Goal: Check status: Check status

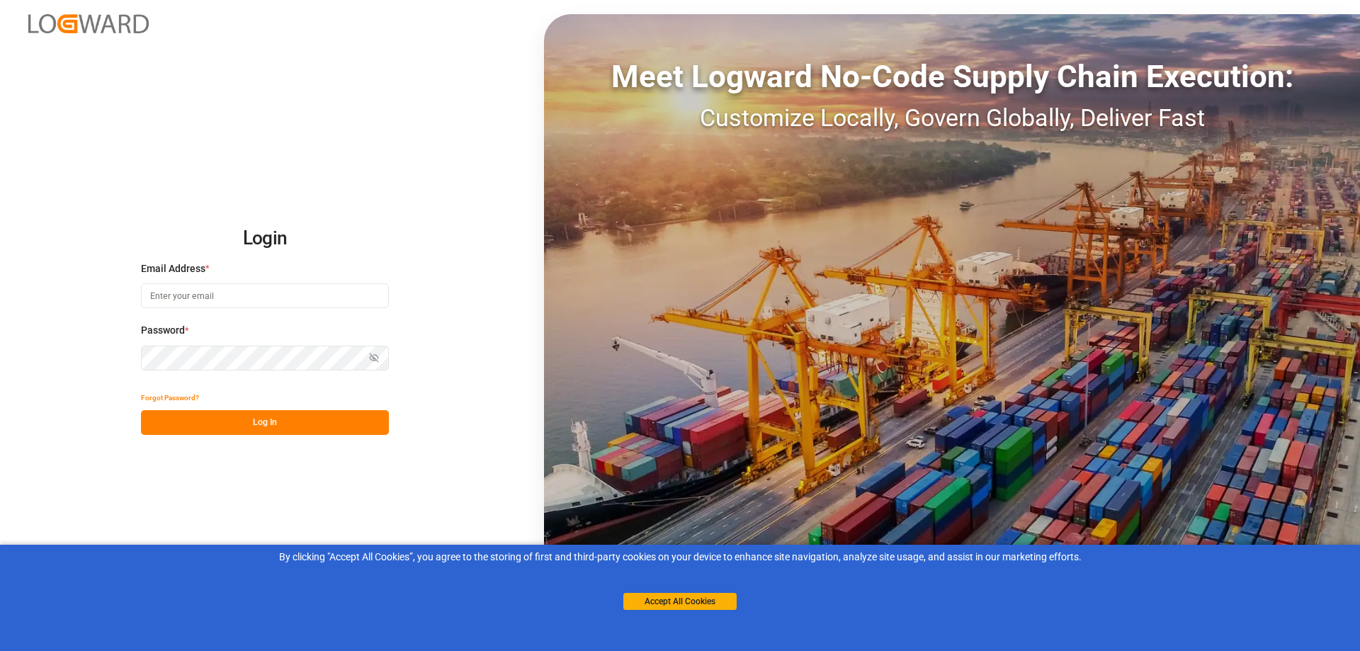
click at [203, 291] on input at bounding box center [265, 295] width 248 height 25
click at [182, 296] on input at bounding box center [265, 295] width 248 height 25
click at [267, 419] on button "Log In" at bounding box center [265, 422] width 248 height 25
drag, startPoint x: 149, startPoint y: 295, endPoint x: 373, endPoint y: 290, distance: 223.2
click at [373, 290] on input "gloria.williams@odfl.com" at bounding box center [265, 295] width 248 height 25
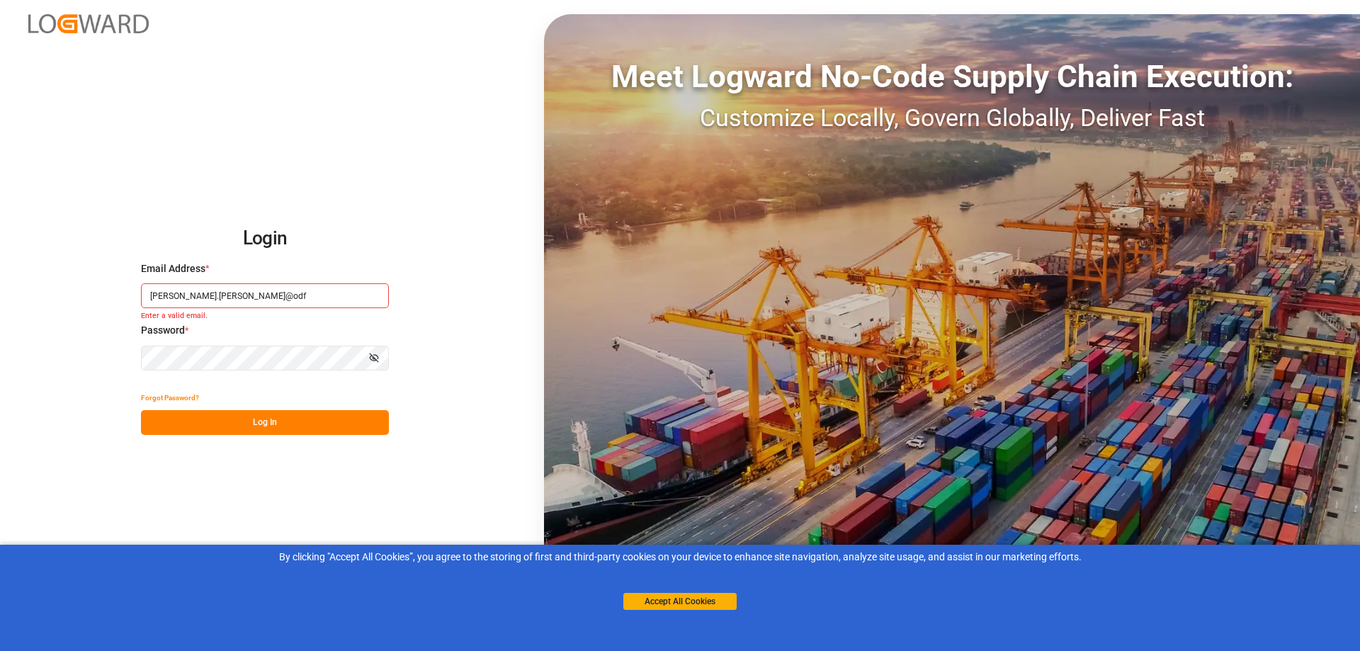
click at [226, 295] on input "Gloria.Williams@odf" at bounding box center [265, 295] width 248 height 25
type input "Gloria.Williams@odfl.com"
click at [387, 356] on div "Show password" at bounding box center [265, 358] width 248 height 25
click at [271, 424] on button "Log In" at bounding box center [265, 422] width 248 height 25
click at [186, 294] on input at bounding box center [265, 295] width 248 height 25
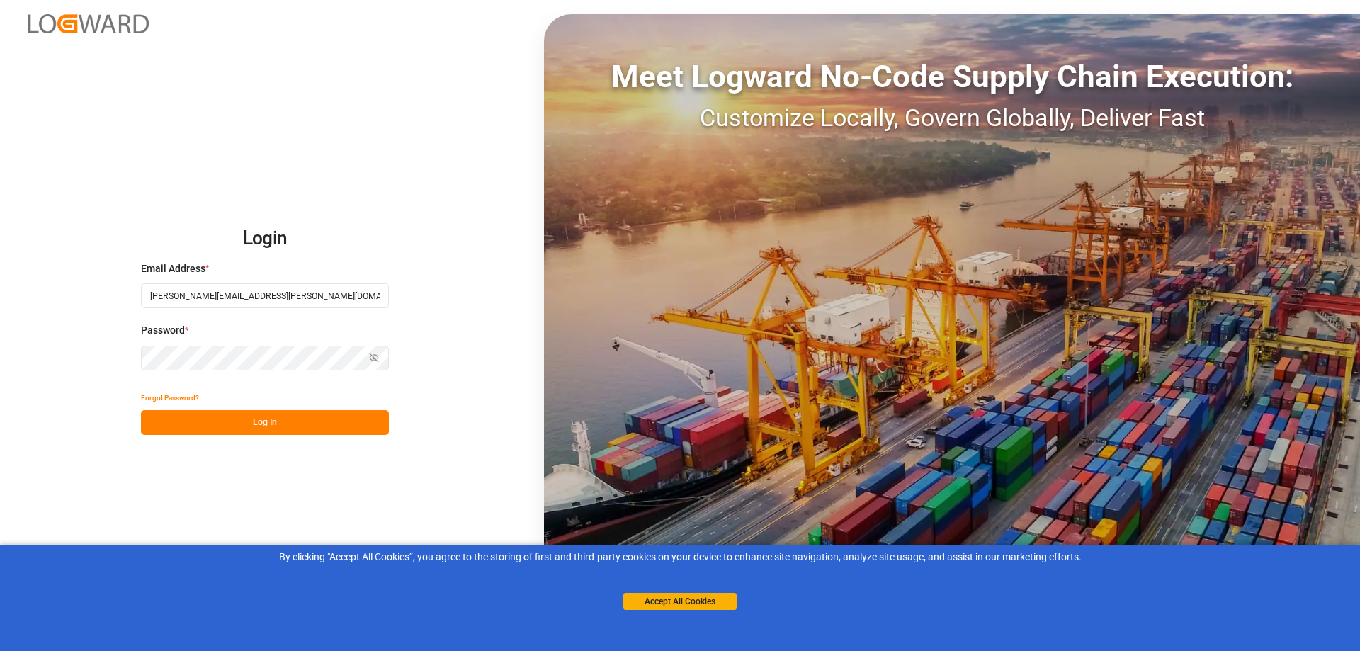
type input "[PERSON_NAME][EMAIL_ADDRESS][PERSON_NAME][DOMAIN_NAME]"
click at [373, 355] on icon "button" at bounding box center [374, 358] width 10 height 10
click at [213, 418] on button "Log In" at bounding box center [265, 422] width 248 height 25
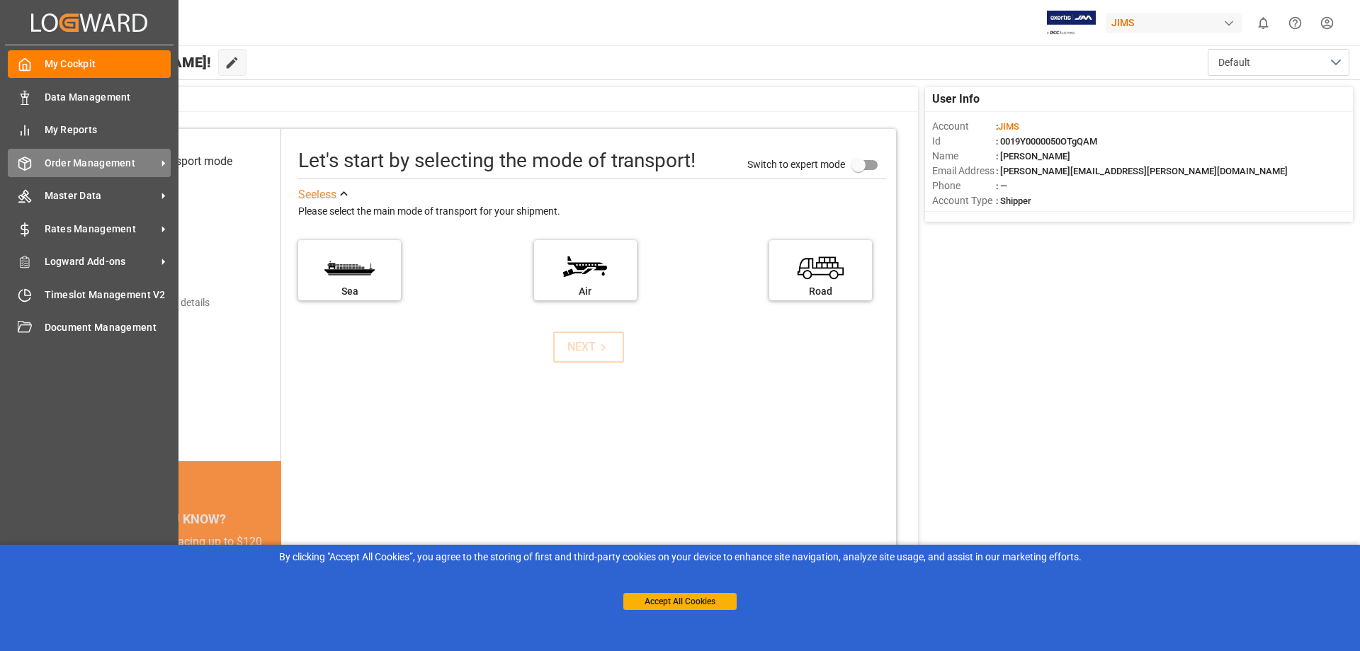
click at [159, 160] on icon at bounding box center [163, 163] width 15 height 15
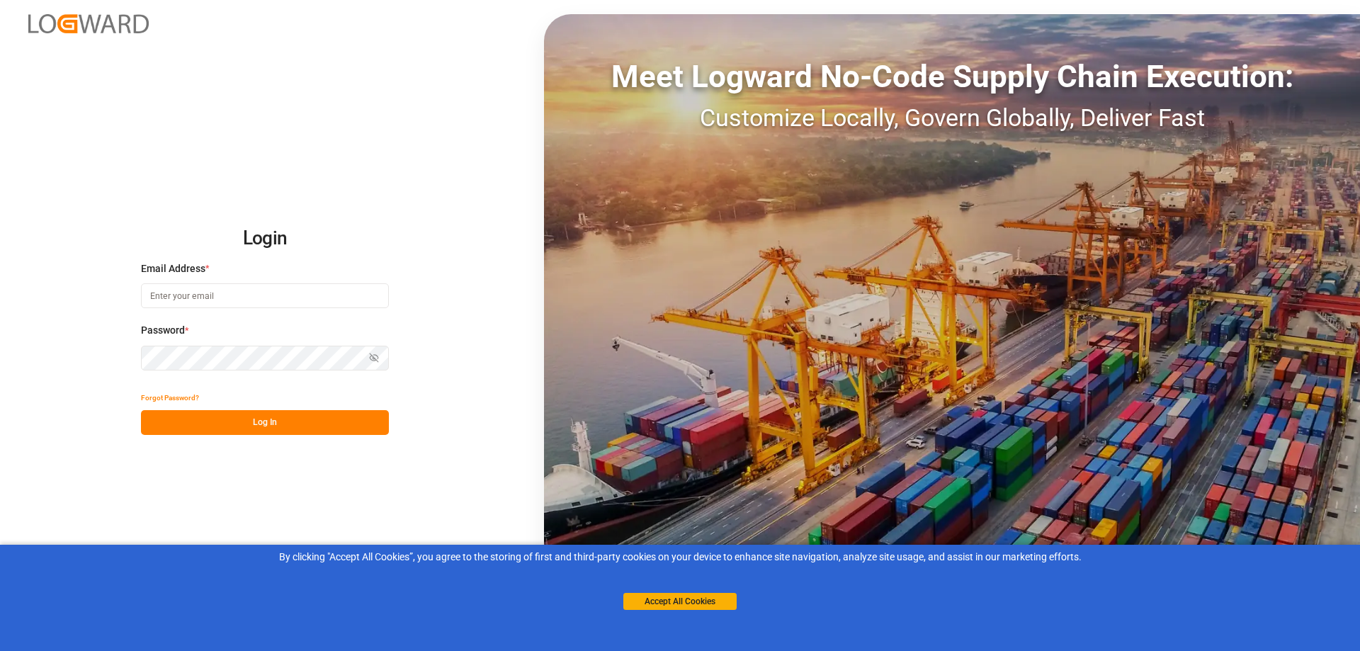
click at [189, 304] on input at bounding box center [265, 295] width 248 height 25
type input "i"
type input "[PERSON_NAME][EMAIL_ADDRESS][PERSON_NAME][DOMAIN_NAME]"
click at [230, 429] on button "Log In" at bounding box center [265, 422] width 248 height 25
click at [159, 295] on input at bounding box center [265, 295] width 248 height 25
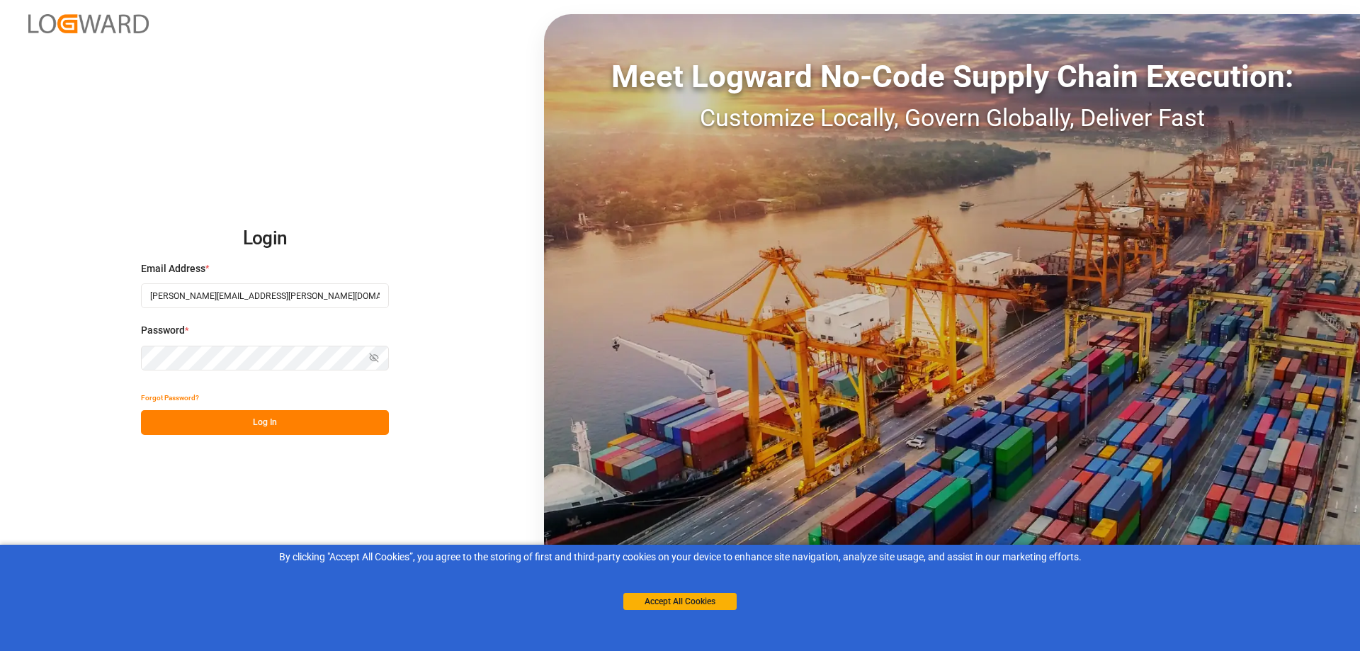
type input "[PERSON_NAME][EMAIL_ADDRESS][PERSON_NAME][DOMAIN_NAME]"
click at [371, 356] on icon "button" at bounding box center [373, 358] width 6 height 5
click at [264, 425] on button "Log In" at bounding box center [265, 422] width 248 height 25
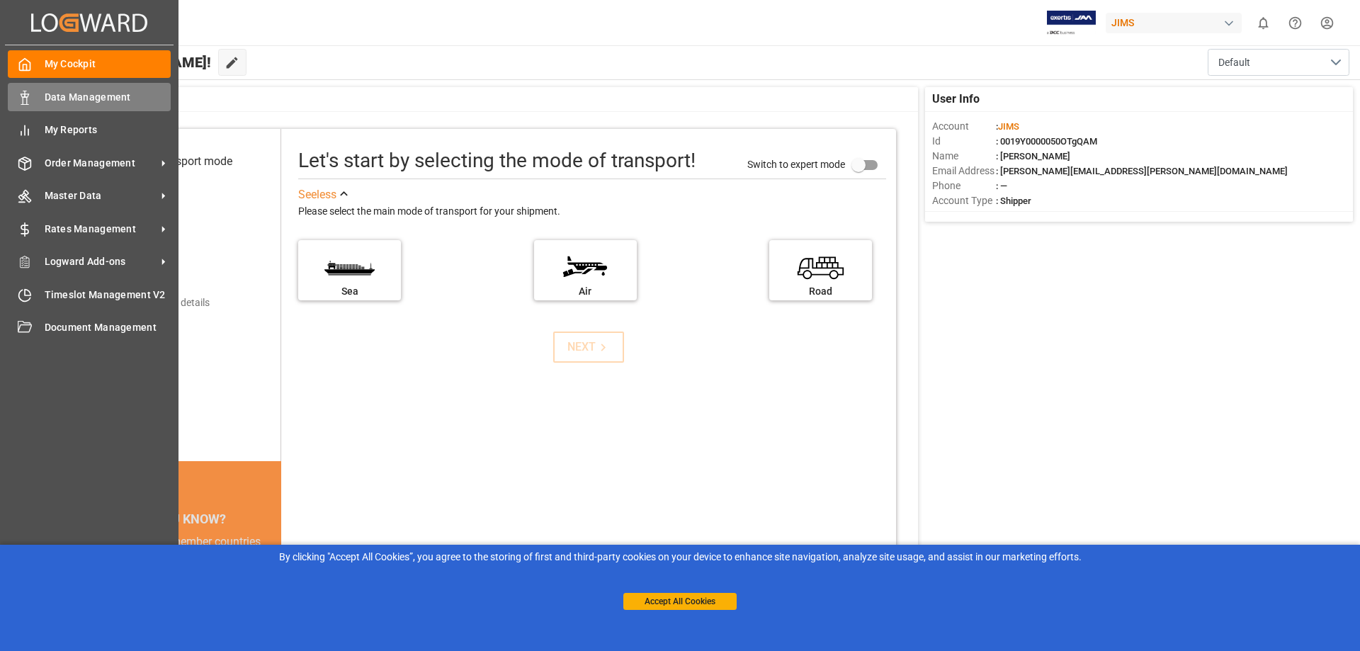
click at [26, 97] on polygon at bounding box center [27, 95] width 4 height 3
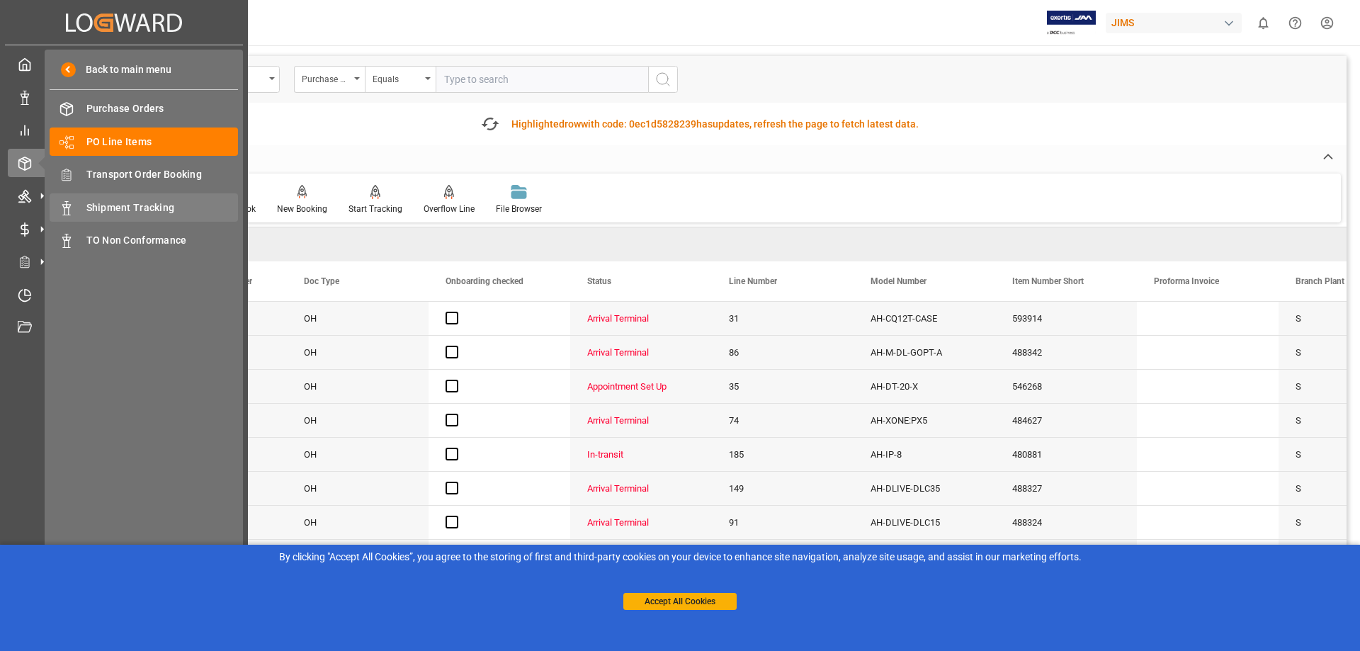
click at [103, 208] on span "Shipment Tracking" at bounding box center [162, 207] width 152 height 15
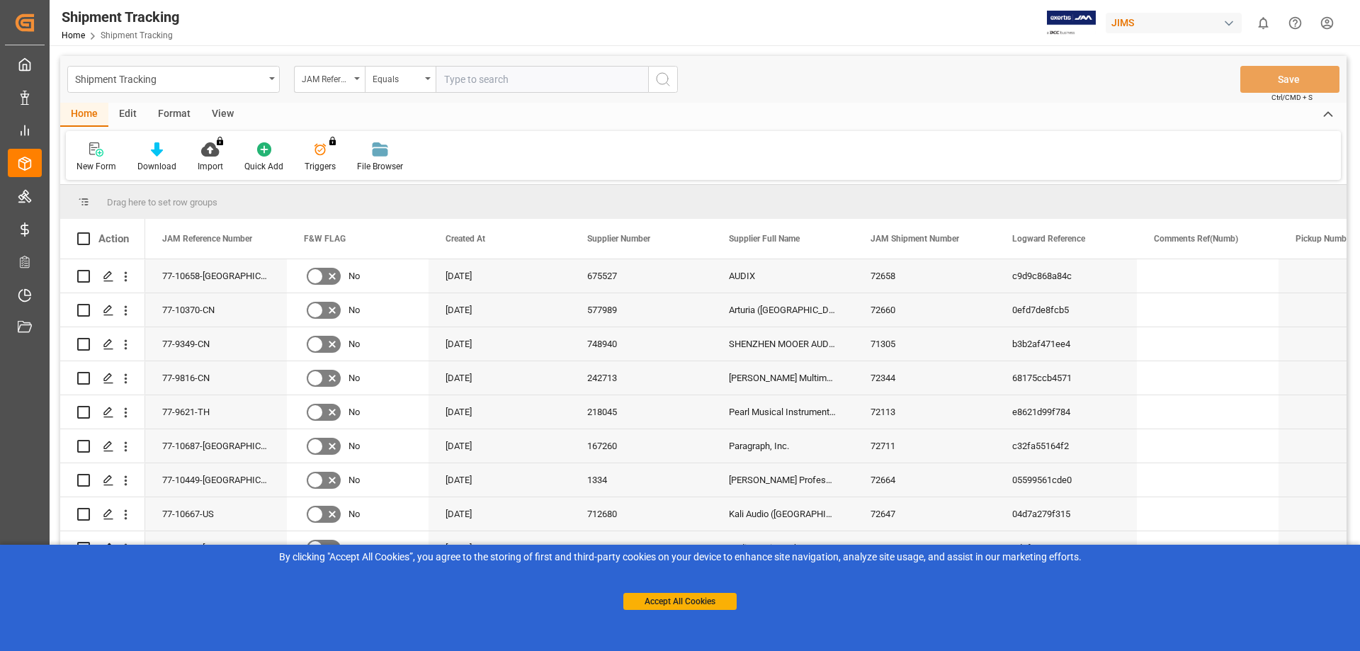
click at [468, 83] on input "text" at bounding box center [542, 79] width 213 height 27
type input "vr565374"
click at [660, 75] on icon "search button" at bounding box center [663, 79] width 17 height 17
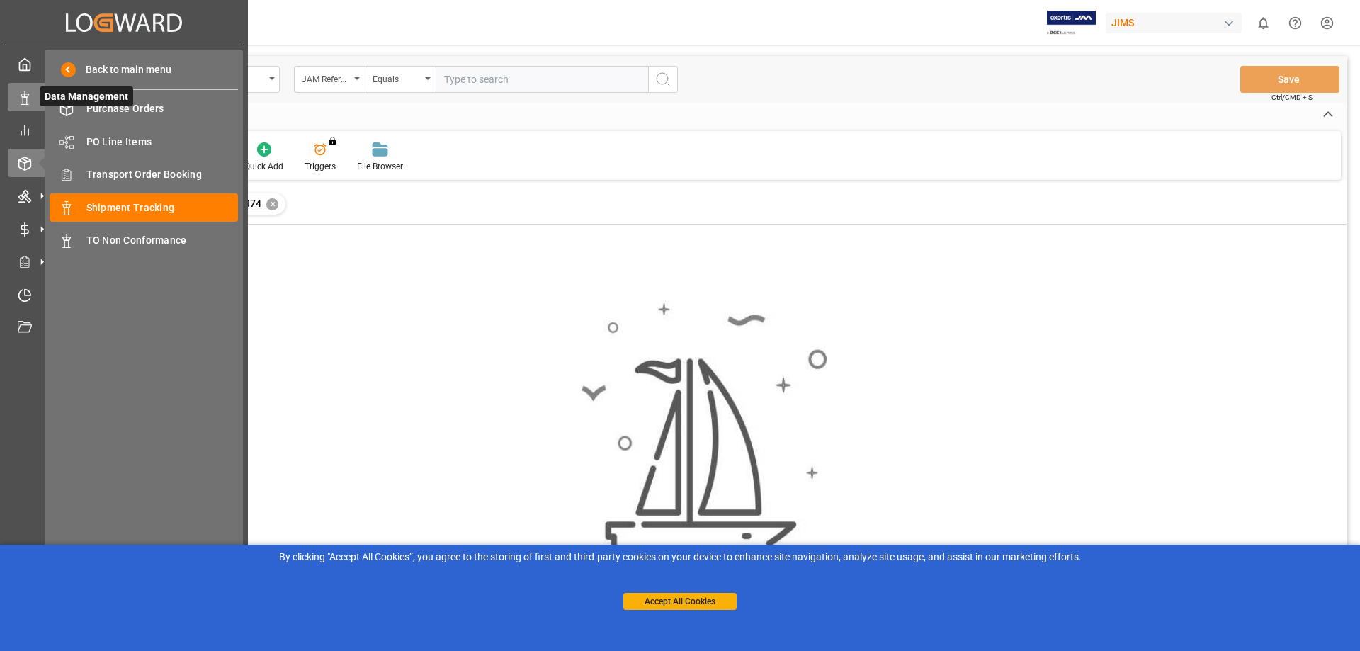
click at [20, 101] on icon at bounding box center [25, 98] width 14 height 14
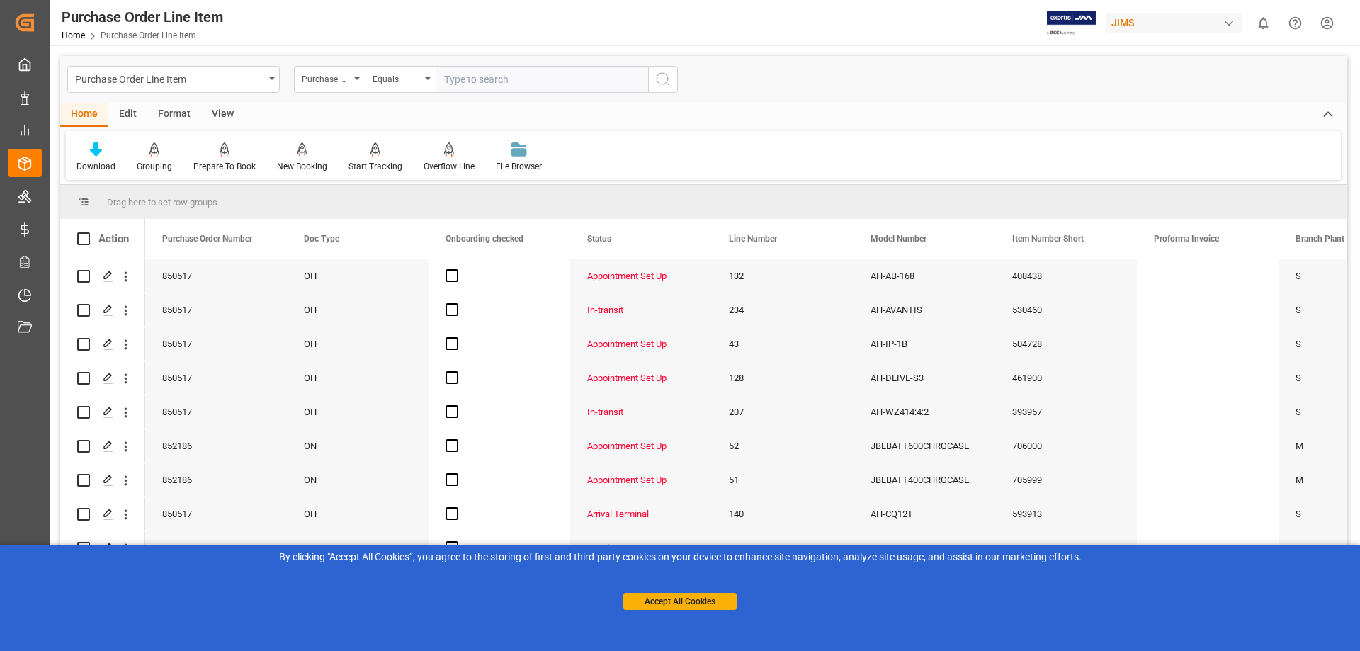
click at [463, 80] on input "text" at bounding box center [542, 79] width 213 height 27
click at [490, 72] on input "text" at bounding box center [542, 79] width 213 height 27
drag, startPoint x: 444, startPoint y: 77, endPoint x: 545, endPoint y: 84, distance: 100.8
click at [545, 84] on input "30362" at bounding box center [542, 79] width 213 height 27
type input "3036"
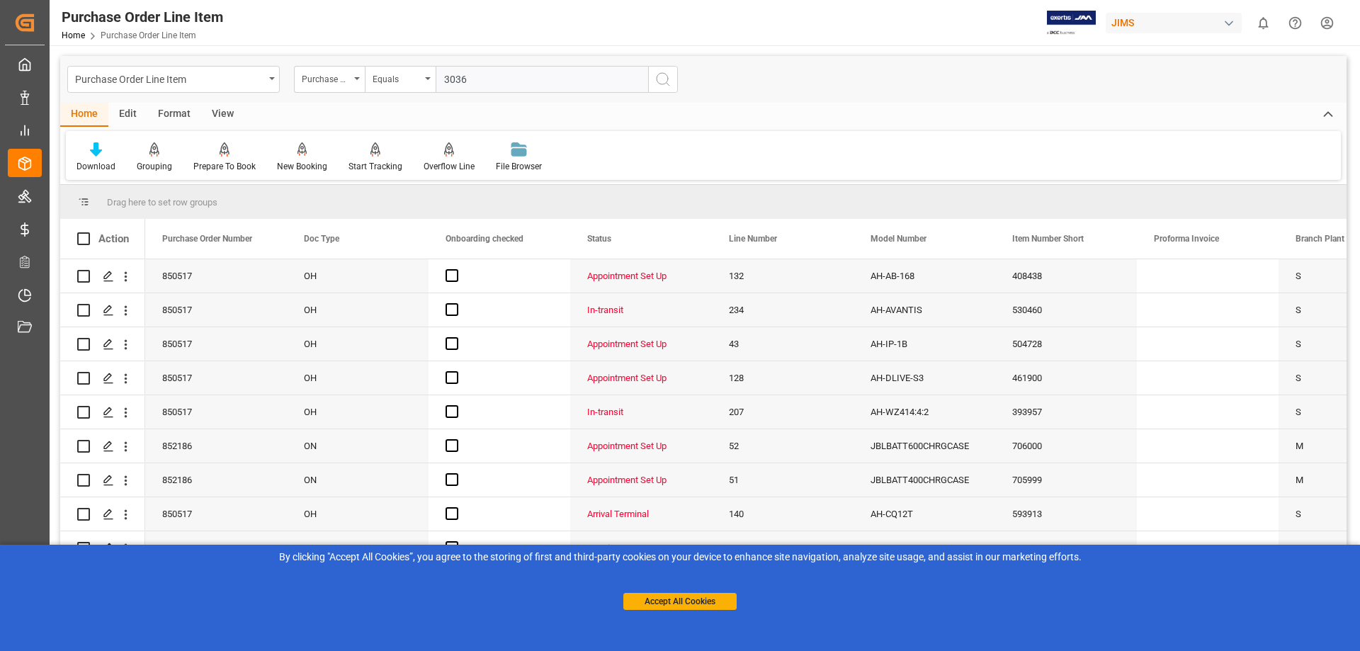
click at [657, 79] on icon "search button" at bounding box center [663, 79] width 17 height 17
